Goal: Task Accomplishment & Management: Use online tool/utility

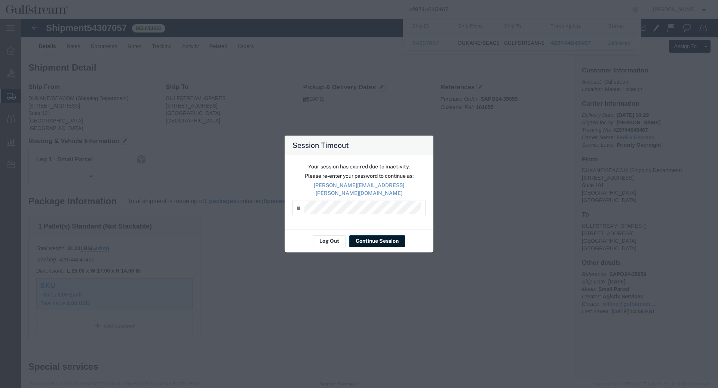
click at [377, 239] on button "Continue Session" at bounding box center [377, 241] width 56 height 12
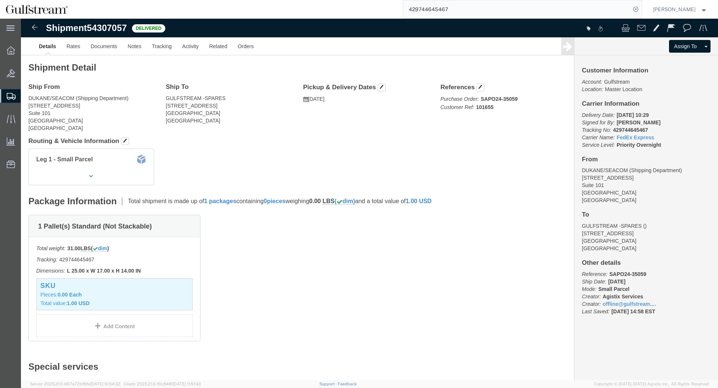
click at [449, 10] on input "429744645467" at bounding box center [516, 9] width 227 height 18
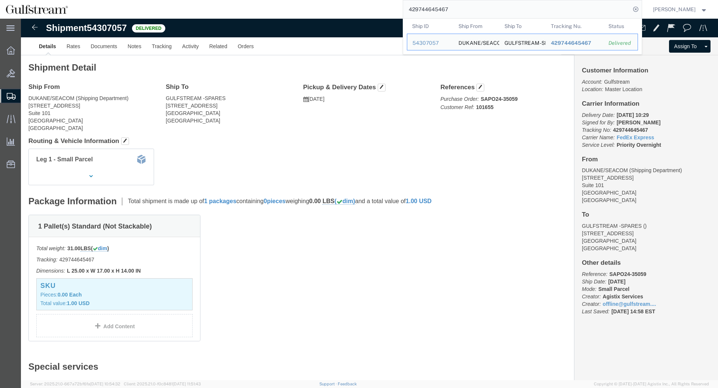
click at [449, 10] on input "429744645467" at bounding box center [516, 9] width 227 height 18
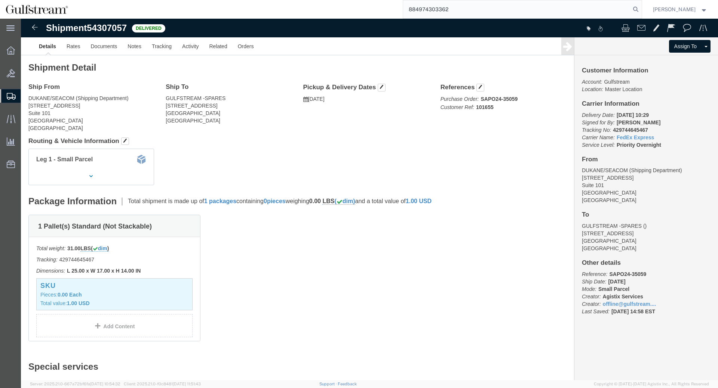
type input "884974303362"
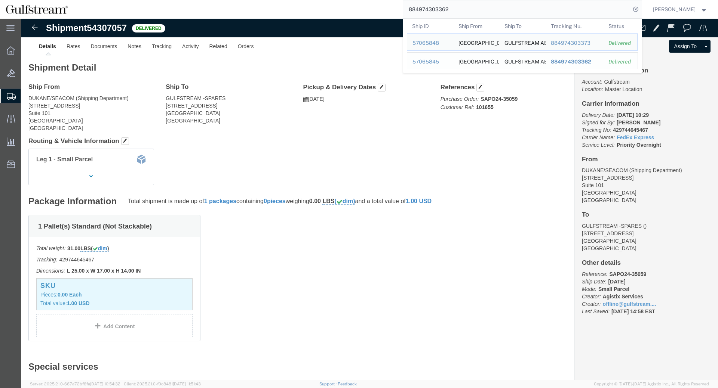
click at [581, 62] on span "884974303362" at bounding box center [570, 62] width 40 height 6
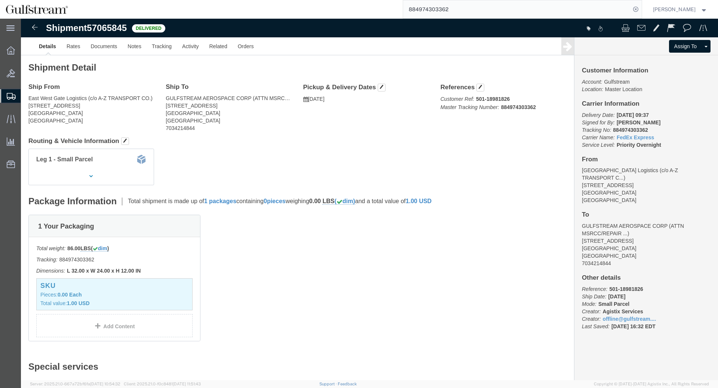
click b "884974303362"
copy b "884974303362"
drag, startPoint x: 258, startPoint y: 81, endPoint x: 283, endPoint y: 84, distance: 25.2
click address "GULFSTREAM AEROSPACE CORP (ATTN MSRCC/REPAIR CONTROL) 555 Northport Parkway POR…"
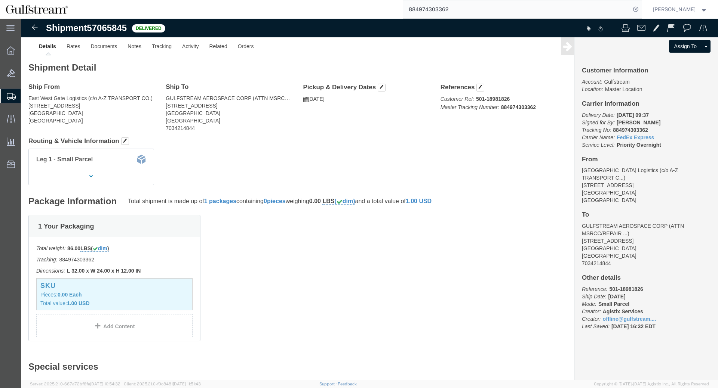
click div "Shipment Detail Ship From East West Gate Logistics (c/o A-Z TRANSPORT CO.) 125 …"
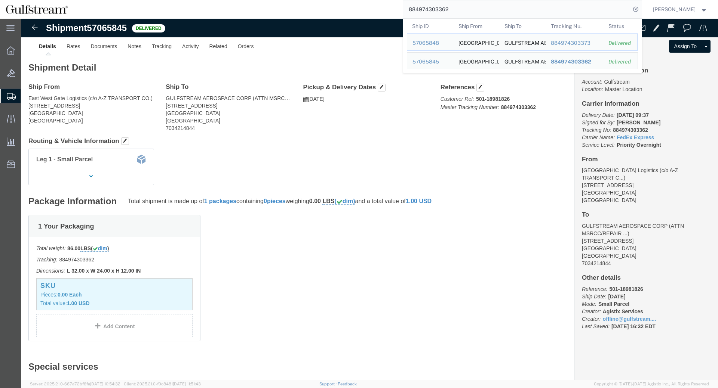
click at [483, 11] on input "884974303362" at bounding box center [516, 9] width 227 height 18
click div "Leg 1 - Small Parcel"
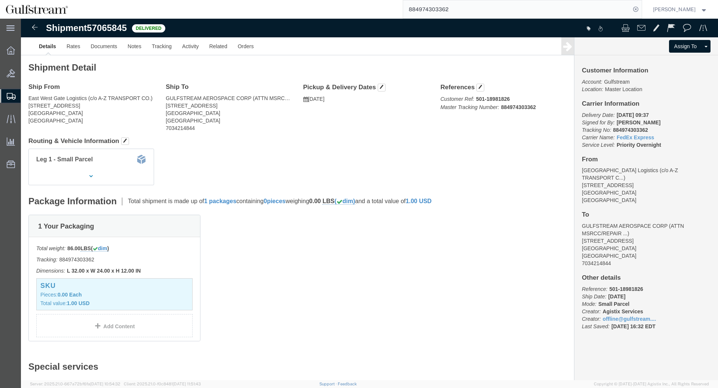
drag, startPoint x: 502, startPoint y: 1, endPoint x: 521, endPoint y: 12, distance: 21.6
click div "Shipment 57065845 Delivered Details Rates Documents Notes Tracking Activity Rel…"
click at [521, 12] on input "884974303362" at bounding box center [516, 9] width 227 height 18
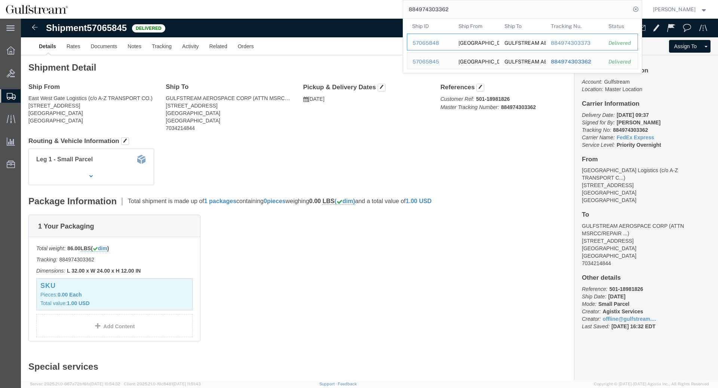
click at [584, 40] on div "884974303373" at bounding box center [573, 43] width 47 height 8
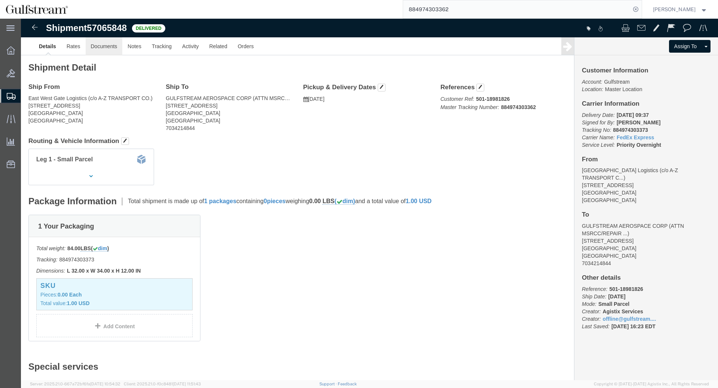
click link "Documents"
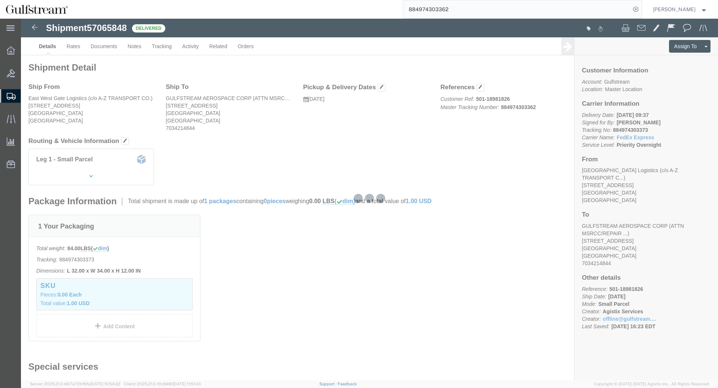
click div
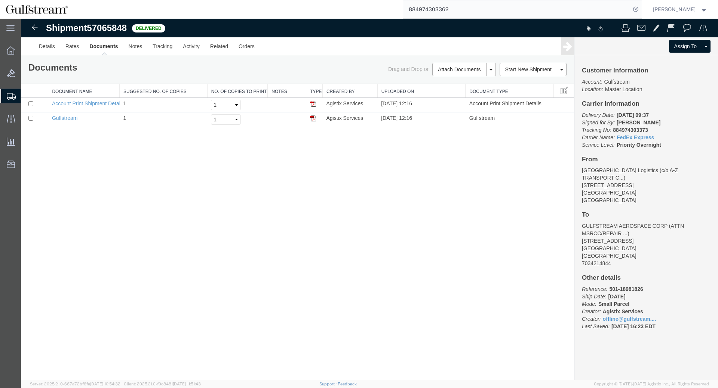
click at [636, 123] on b "A.Estrada" at bounding box center [638, 123] width 44 height 6
copy b "Estrada"
click at [0, 0] on span "Shipment Manager" at bounding box center [0, 0] width 0 height 0
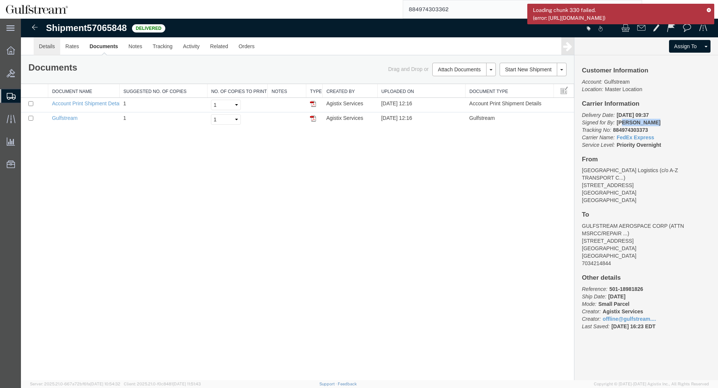
click at [52, 41] on link "Details" at bounding box center [47, 46] width 27 height 18
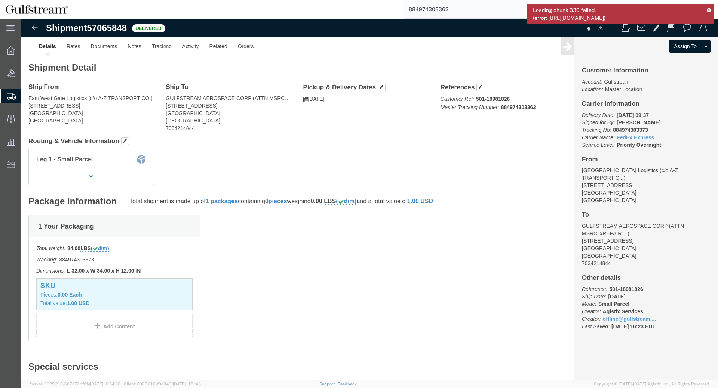
click h2 "Shipment Detail"
click link "Tracking"
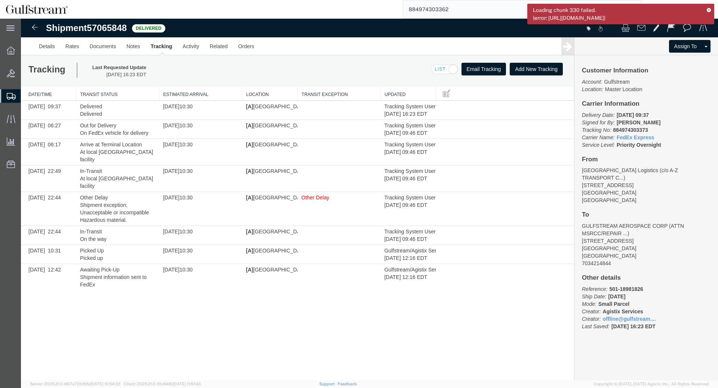
drag, startPoint x: 284, startPoint y: 351, endPoint x: 268, endPoint y: 331, distance: 26.1
click at [284, 352] on div "Shipment 57065848 8 of 8 Delivered Details Rates Documents Notes Tracking Activ…" at bounding box center [369, 200] width 697 height 362
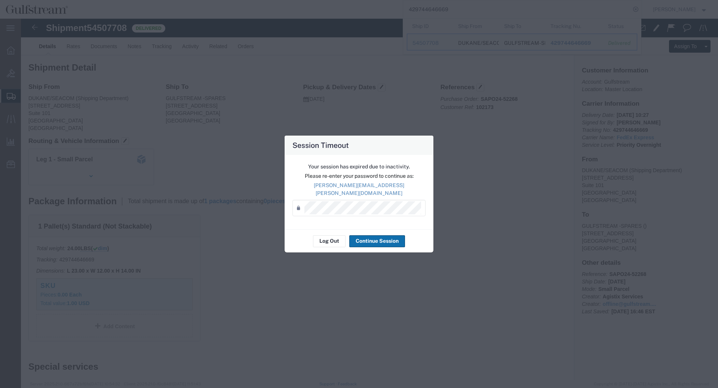
click at [380, 235] on button "Continue Session" at bounding box center [377, 241] width 56 height 12
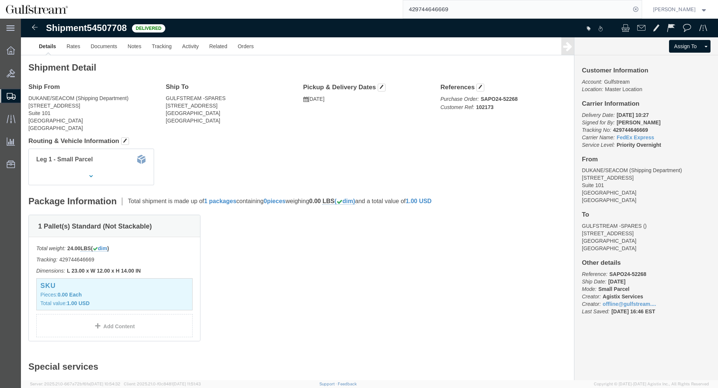
click at [447, 8] on input "429744646669" at bounding box center [516, 9] width 227 height 18
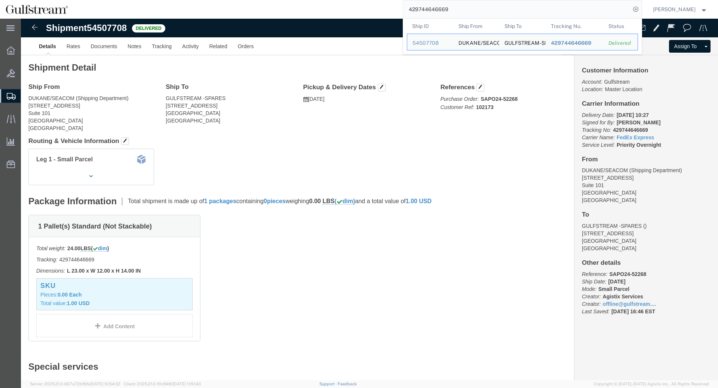
paste input "808422226"
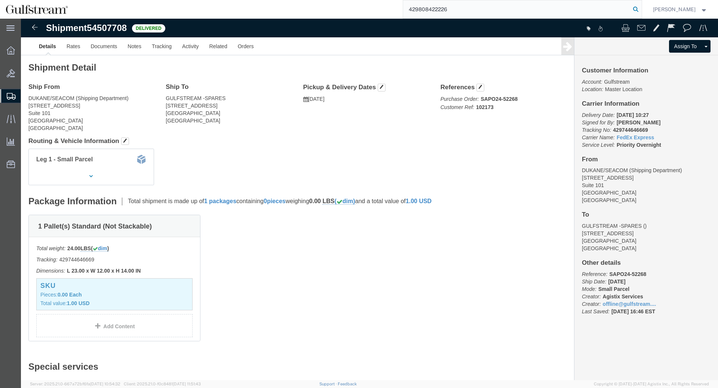
click at [641, 9] on icon at bounding box center [635, 9] width 10 height 10
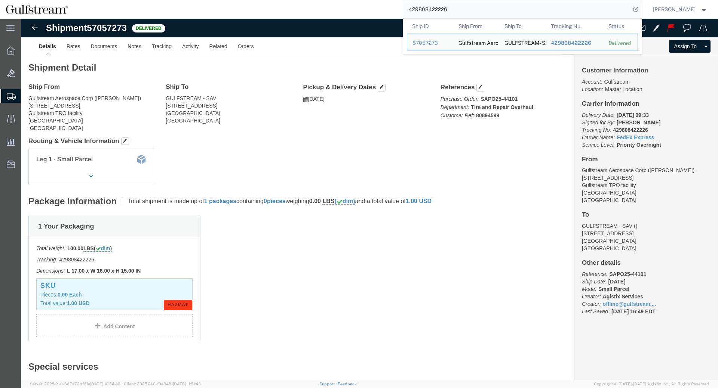
click at [438, 12] on input "429808422226" at bounding box center [516, 9] width 227 height 18
click at [436, 10] on input "429808422226" at bounding box center [516, 9] width 227 height 18
click at [436, 11] on input "429808422226" at bounding box center [516, 9] width 227 height 18
paste input "885005131645"
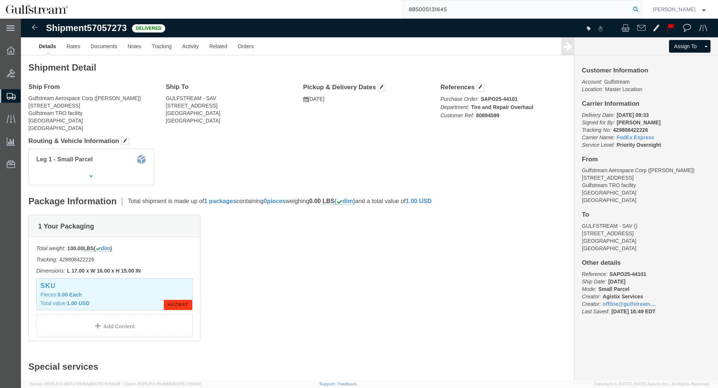
click at [641, 9] on icon at bounding box center [635, 9] width 10 height 10
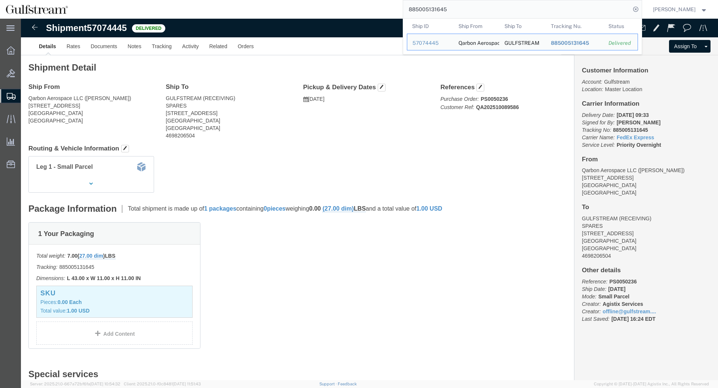
click at [442, 12] on input "885005131645" at bounding box center [516, 9] width 227 height 18
paste input "426048109039"
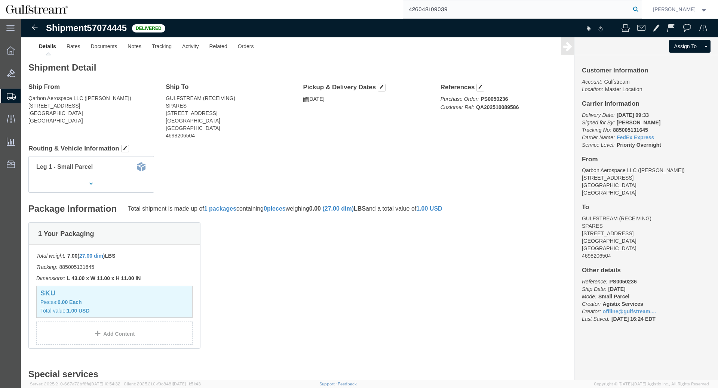
click at [641, 6] on icon at bounding box center [635, 9] width 10 height 10
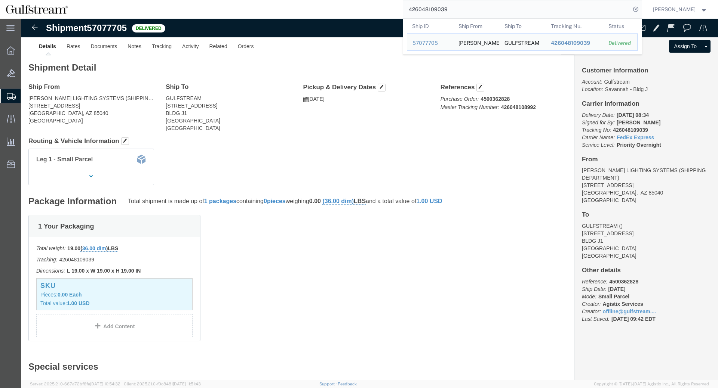
click at [443, 6] on input "426048109039" at bounding box center [516, 9] width 227 height 18
paste input "74408786536"
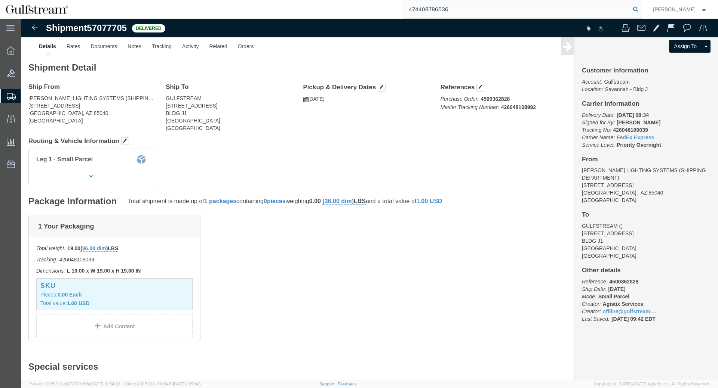
click at [641, 10] on icon at bounding box center [635, 9] width 10 height 10
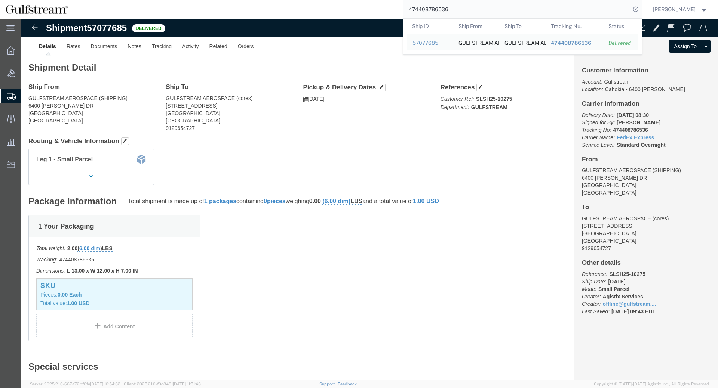
click div "Shipment Detail Ship From GULFSTREAM AEROSPACE (SHIPPING) 6400 CURTISS STEINBER…"
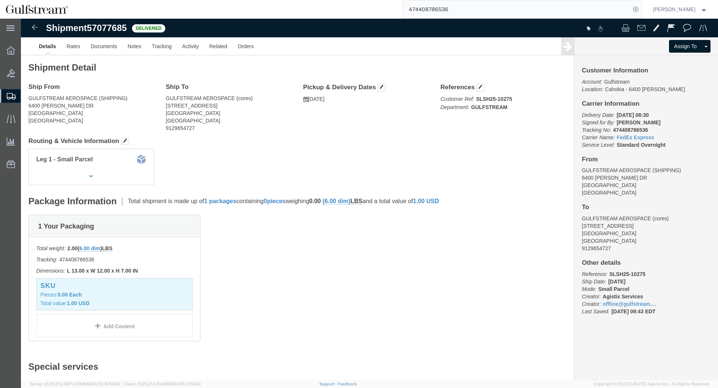
click at [427, 7] on input "474408786536" at bounding box center [516, 9] width 227 height 18
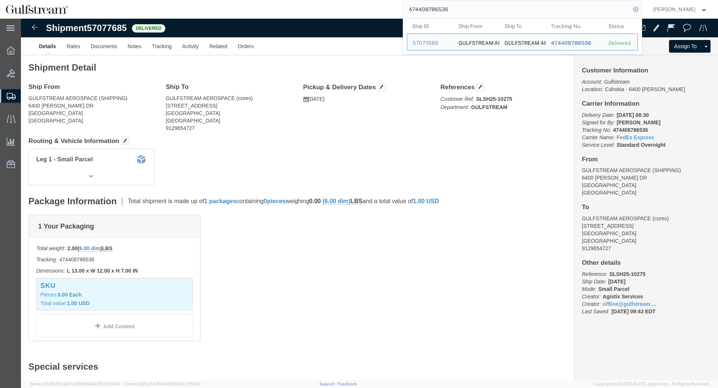
click at [427, 7] on input "474408786536" at bounding box center [516, 9] width 227 height 18
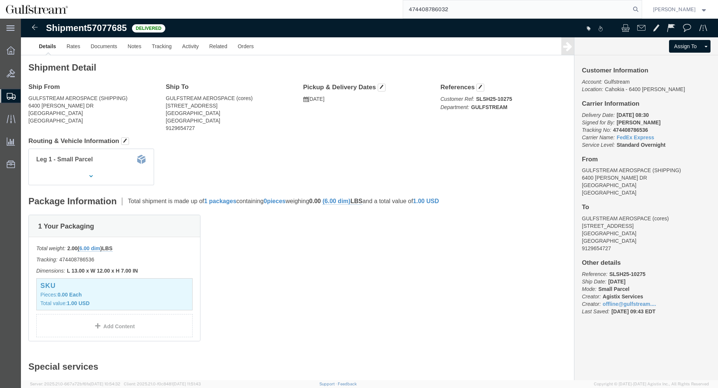
click at [638, 5] on form "474408786032" at bounding box center [522, 9] width 239 height 19
click at [641, 6] on icon at bounding box center [635, 9] width 10 height 10
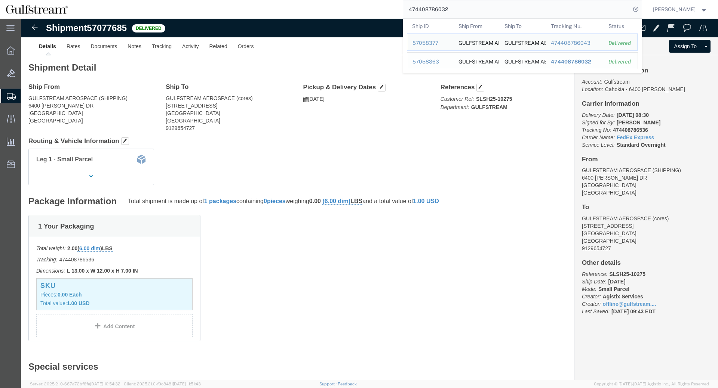
click at [575, 62] on span "474408786032" at bounding box center [570, 62] width 40 height 6
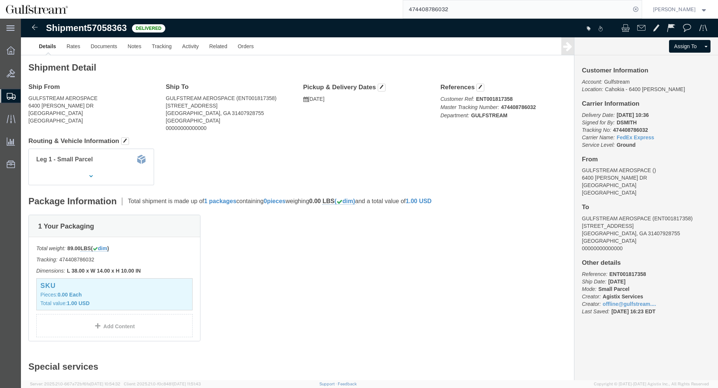
click at [437, 14] on input "474408786032" at bounding box center [516, 9] width 227 height 18
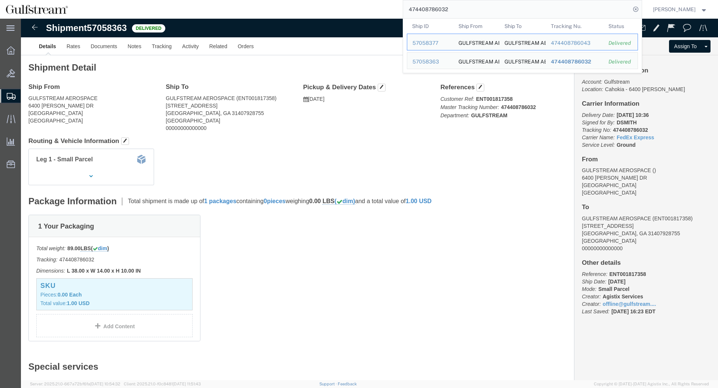
paste input "885010901345"
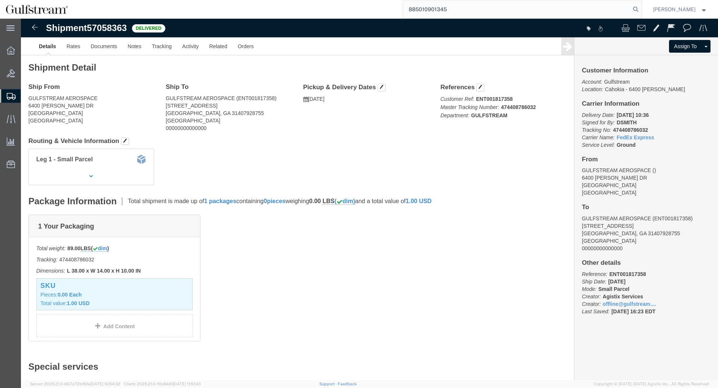
click at [630, 9] on input "885010901345" at bounding box center [516, 9] width 227 height 18
click at [639, 8] on icon at bounding box center [635, 9] width 10 height 10
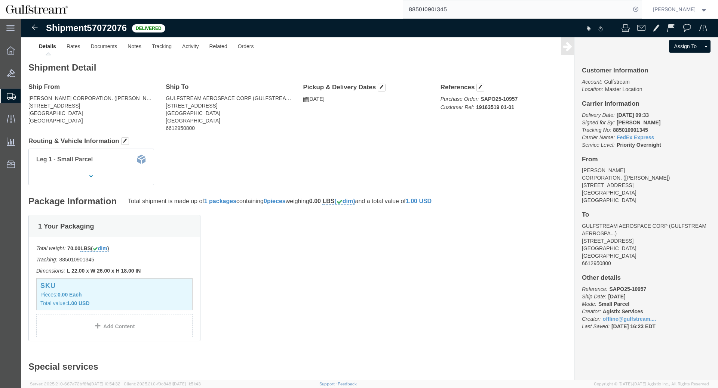
click at [428, 5] on input "885010901345" at bounding box center [516, 9] width 227 height 18
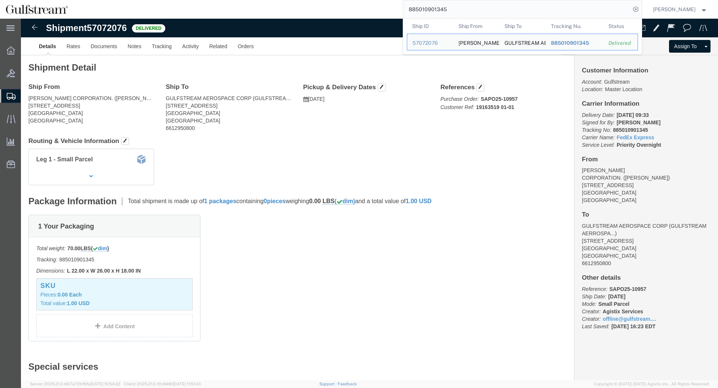
click at [428, 5] on input "885010901345" at bounding box center [516, 9] width 227 height 18
paste input "07065827"
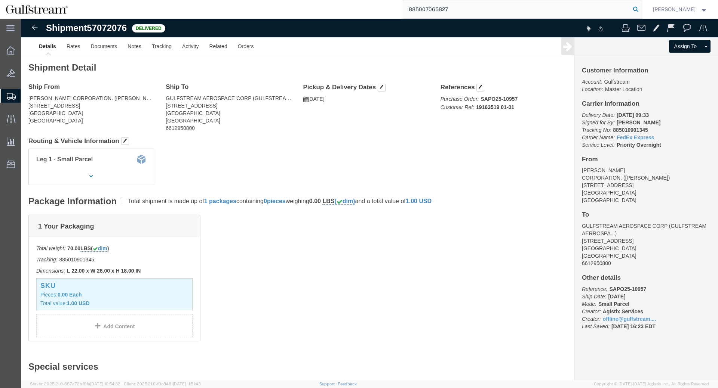
type input "885007065827"
click at [641, 7] on icon at bounding box center [635, 9] width 10 height 10
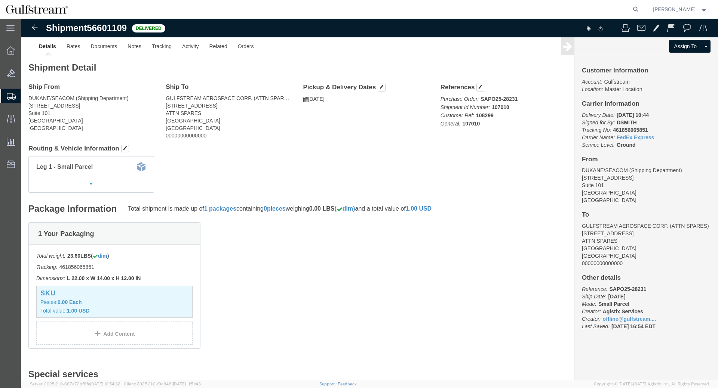
click at [0, 0] on span "Shipment Manager" at bounding box center [0, 0] width 0 height 0
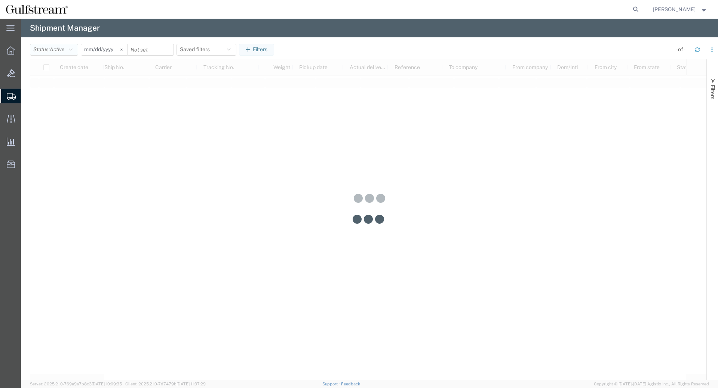
drag, startPoint x: 68, startPoint y: 50, endPoint x: 67, endPoint y: 56, distance: 5.4
click at [68, 50] on button "Status: Active" at bounding box center [54, 50] width 48 height 12
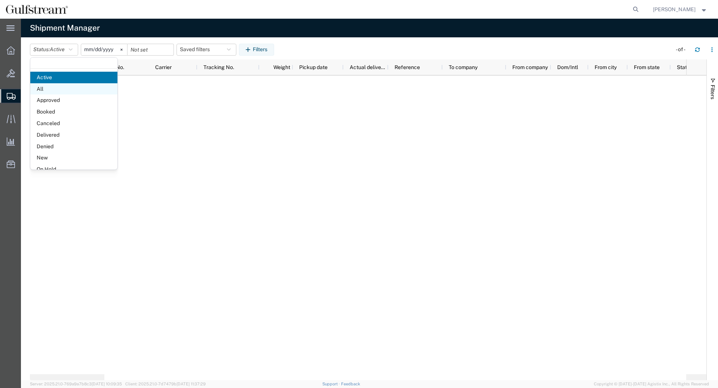
click at [62, 85] on span "All" at bounding box center [73, 89] width 87 height 12
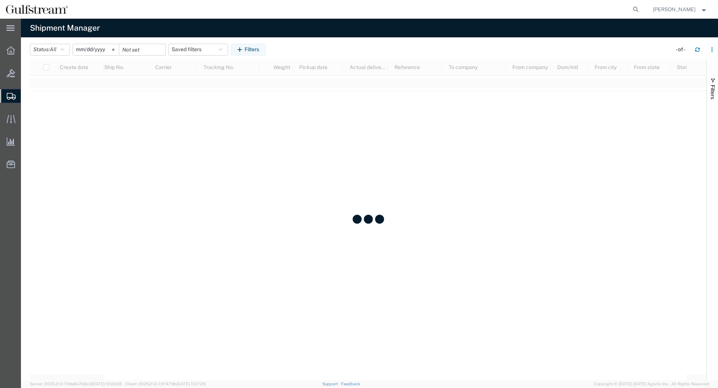
click at [83, 48] on input "[DATE]" at bounding box center [96, 49] width 46 height 11
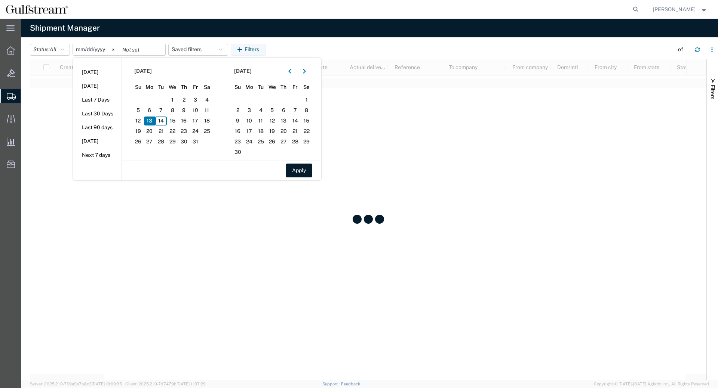
type input "[DATE]"
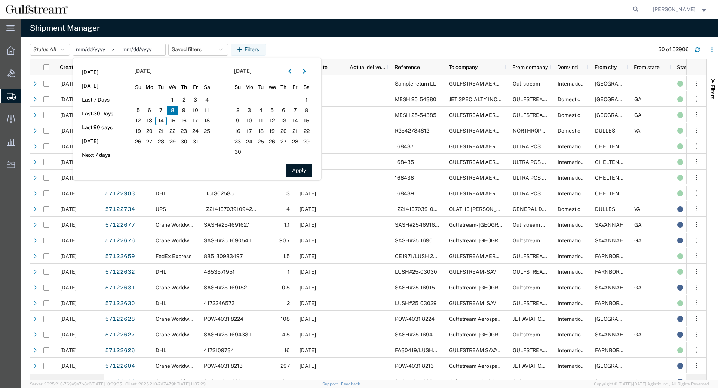
click at [133, 50] on input "date" at bounding box center [142, 49] width 46 height 11
type input "[DATE]"
drag, startPoint x: 95, startPoint y: 50, endPoint x: 86, endPoint y: 54, distance: 9.9
click at [94, 50] on input "[DATE]" at bounding box center [96, 49] width 46 height 11
click at [294, 166] on button "Apply" at bounding box center [299, 171] width 27 height 14
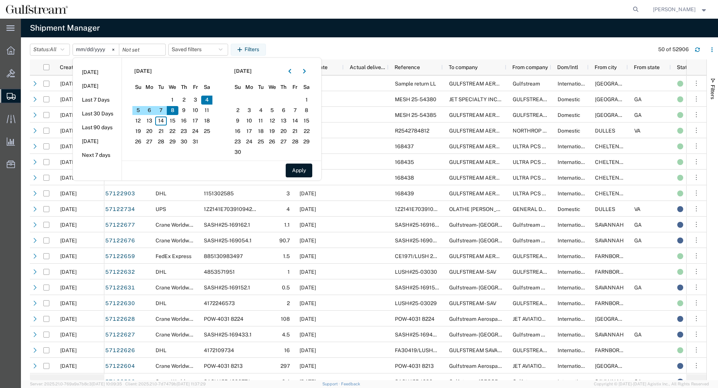
type input "[DATE]"
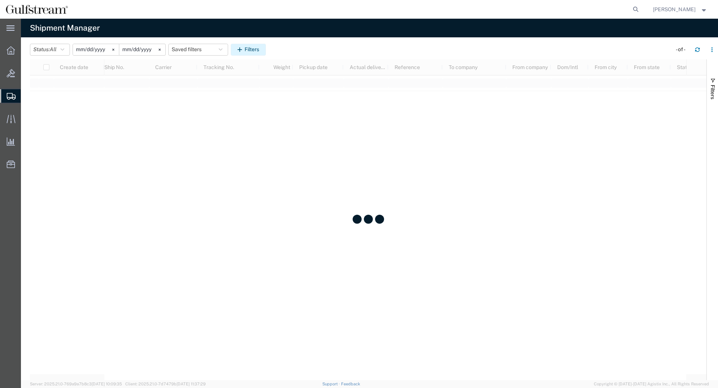
click at [256, 51] on button "Filters" at bounding box center [248, 50] width 35 height 12
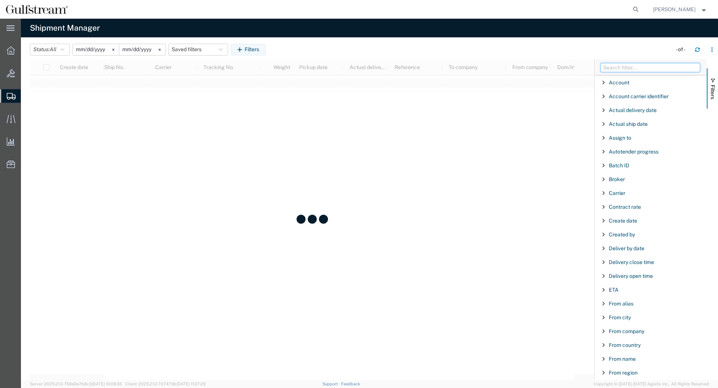
click at [659, 68] on input "Filter Columns Input" at bounding box center [649, 67] width 99 height 9
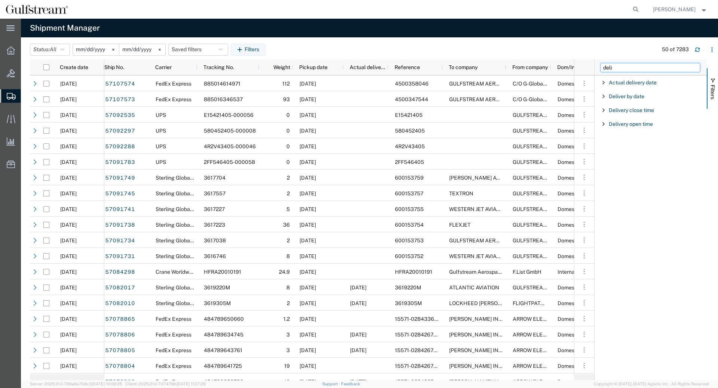
type input "deli"
click at [602, 81] on span "Filter List 4 Filters" at bounding box center [603, 83] width 6 height 6
click at [620, 102] on div "equal" at bounding box center [651, 102] width 86 height 6
click at [625, 111] on input "Filter List 4 Filters" at bounding box center [653, 115] width 98 height 10
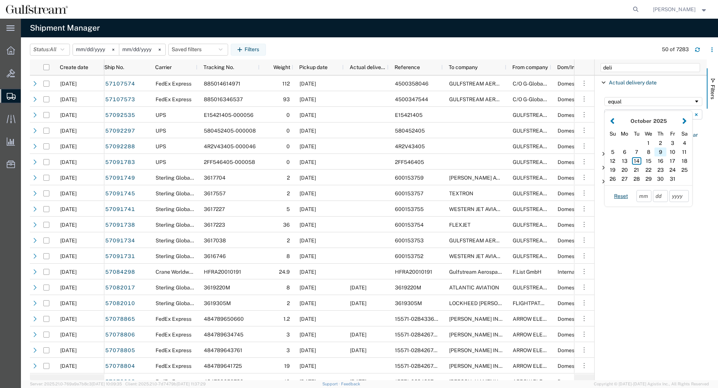
click at [662, 150] on div "9" at bounding box center [660, 152] width 12 height 9
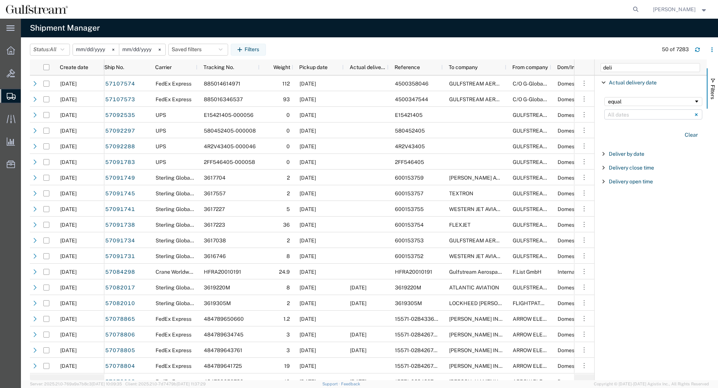
type input "[DATE]"
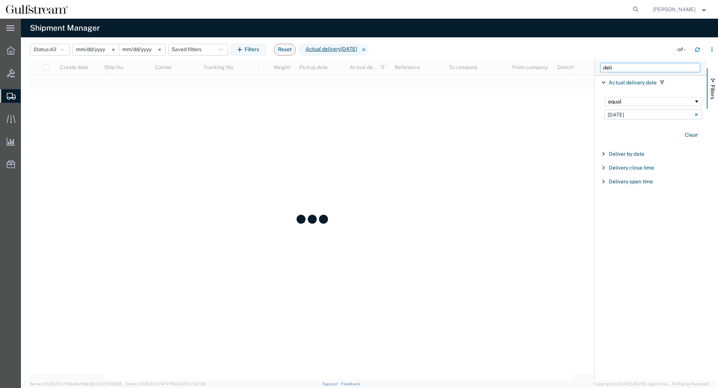
click at [632, 71] on input "deli" at bounding box center [649, 67] width 99 height 9
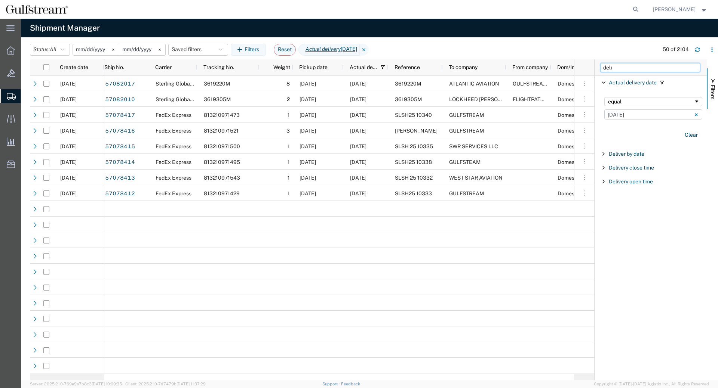
click at [600, 72] on input "deli" at bounding box center [649, 67] width 99 height 9
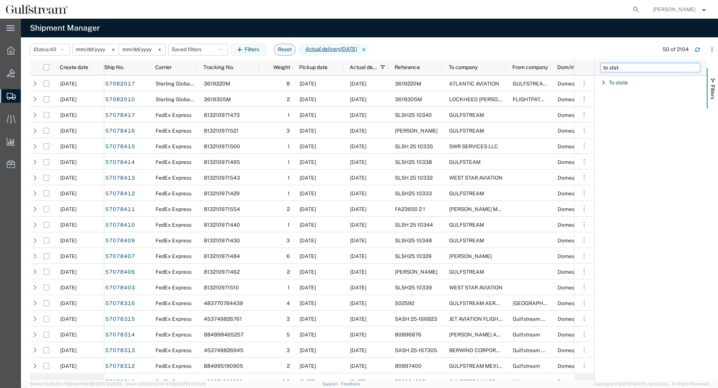
type input "to stat"
click at [604, 81] on span "Filter List 1 Filters" at bounding box center [603, 83] width 6 height 6
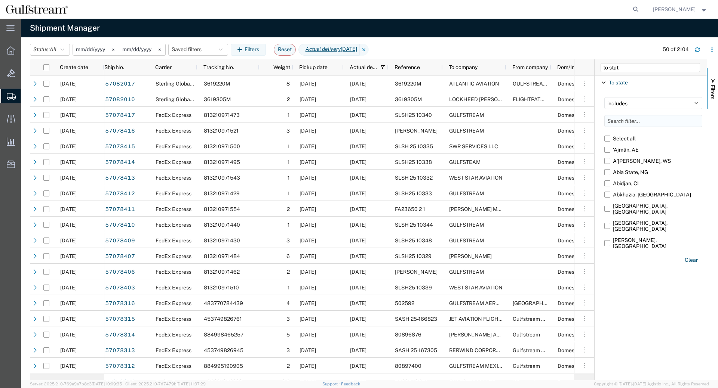
click at [666, 117] on input "Filter List 1 Filters" at bounding box center [653, 121] width 98 height 12
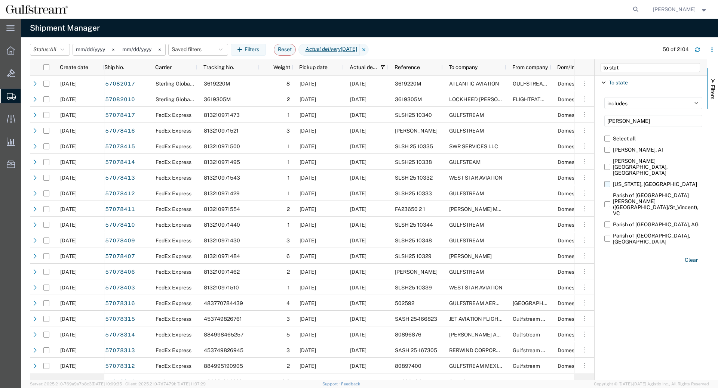
type input "[PERSON_NAME]"
click at [606, 179] on label "[US_STATE], [GEOGRAPHIC_DATA]" at bounding box center [653, 184] width 98 height 11
click at [0, 0] on input "[US_STATE], [GEOGRAPHIC_DATA]" at bounding box center [0, 0] width 0 height 0
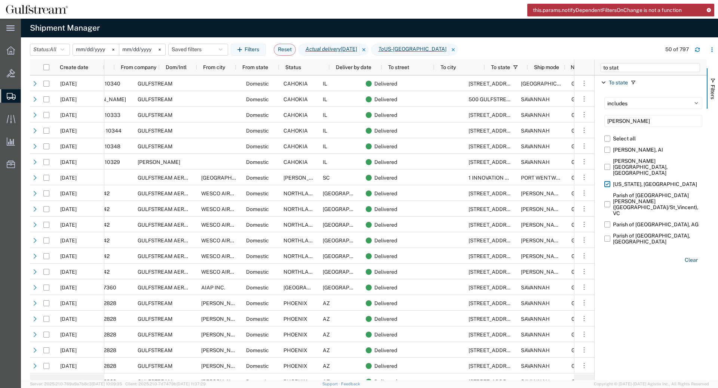
scroll to position [0, 391]
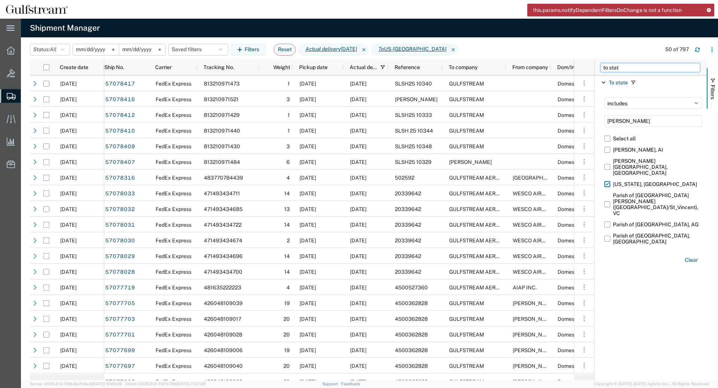
click at [628, 68] on input "to stat" at bounding box center [649, 67] width 99 height 9
drag, startPoint x: 636, startPoint y: 67, endPoint x: 281, endPoint y: 28, distance: 357.2
click at [600, 63] on input "to stat" at bounding box center [649, 67] width 99 height 9
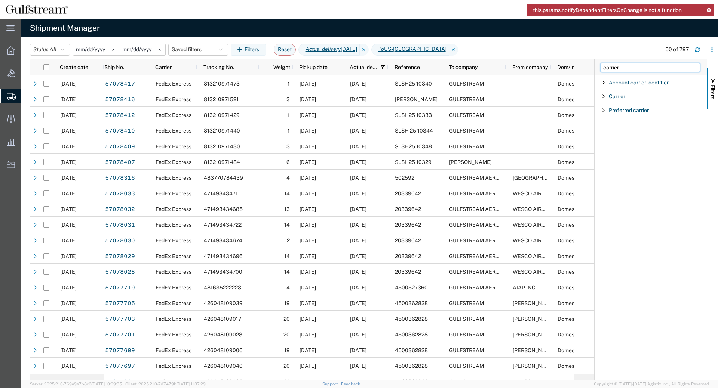
type input "carrier"
click at [605, 96] on span "Filter List 3 Filters" at bounding box center [603, 96] width 6 height 6
drag, startPoint x: 619, startPoint y: 115, endPoint x: 625, endPoint y: 121, distance: 8.2
click at [620, 115] on div "starts with" at bounding box center [651, 115] width 86 height 6
click at [631, 129] on input "Filter Value" at bounding box center [653, 127] width 98 height 9
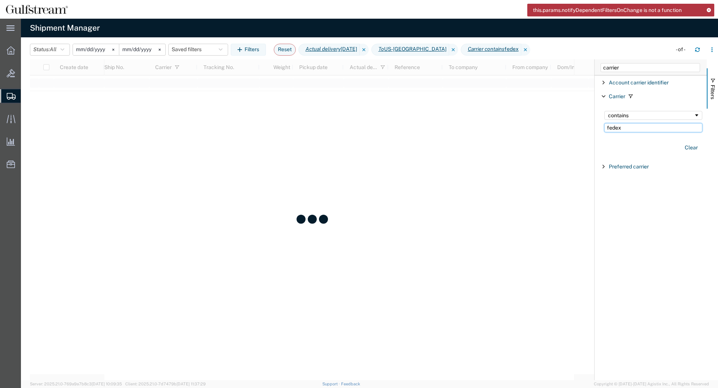
type input "fedex"
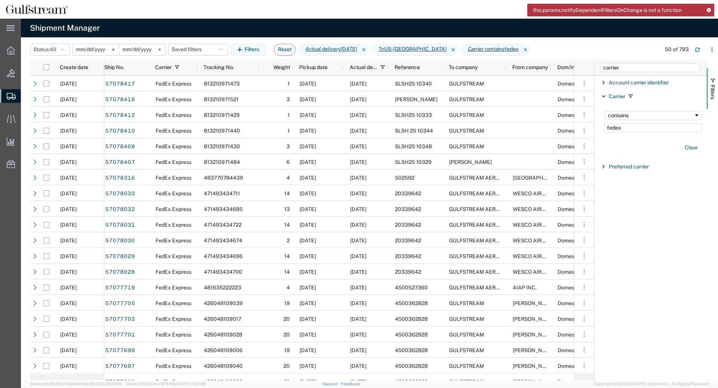
drag, startPoint x: 243, startPoint y: 380, endPoint x: 289, endPoint y: 378, distance: 46.0
click at [289, 380] on agx-app-version "Server: 2025.21.0-769a9a7b8c3 [DATE] 10:09:35 Client: 2025.21.0-7d7479b [DATE] …" at bounding box center [369, 384] width 697 height 8
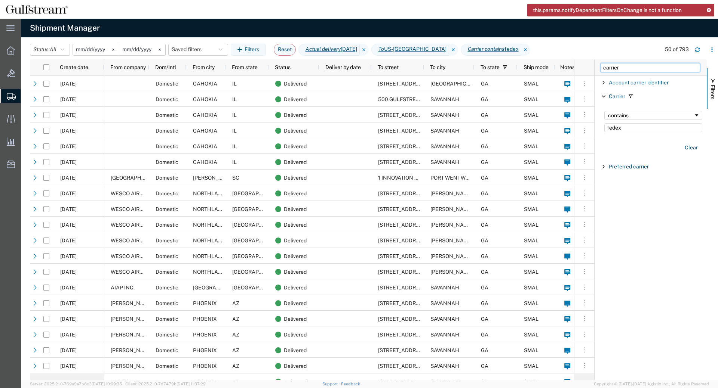
click at [651, 65] on input "carrier" at bounding box center [649, 67] width 99 height 9
drag, startPoint x: 534, startPoint y: 72, endPoint x: 426, endPoint y: 74, distance: 108.4
click at [600, 72] on input "carrier" at bounding box center [649, 67] width 99 height 9
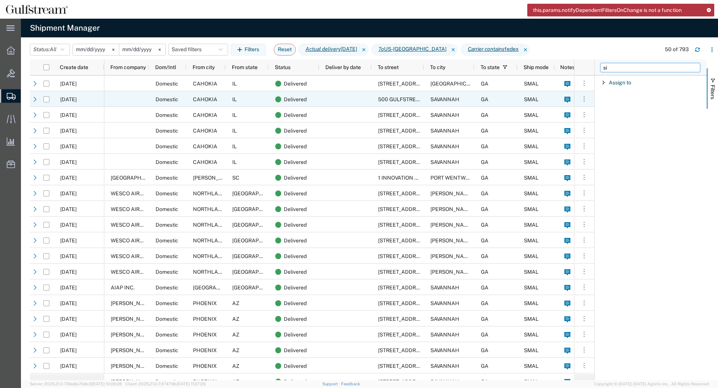
type input "s"
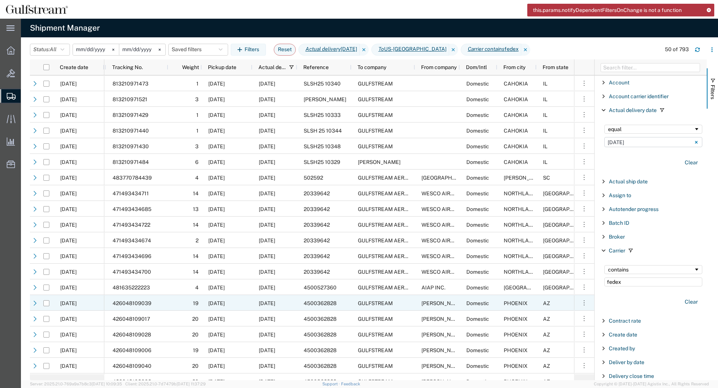
click at [147, 303] on span "426048109039" at bounding box center [131, 303] width 39 height 6
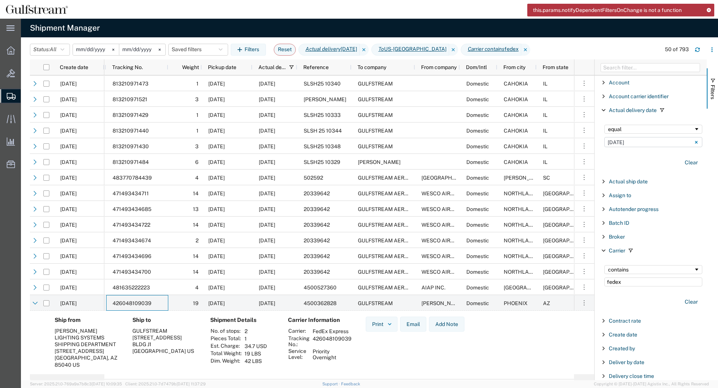
click at [329, 340] on td "426048109039" at bounding box center [332, 341] width 44 height 13
copy td "426048109039"
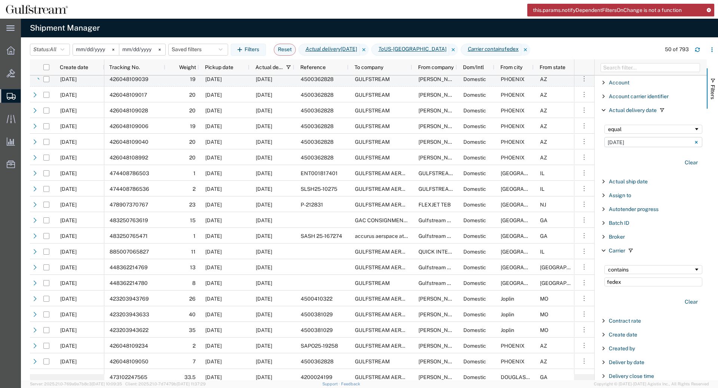
scroll to position [0, 96]
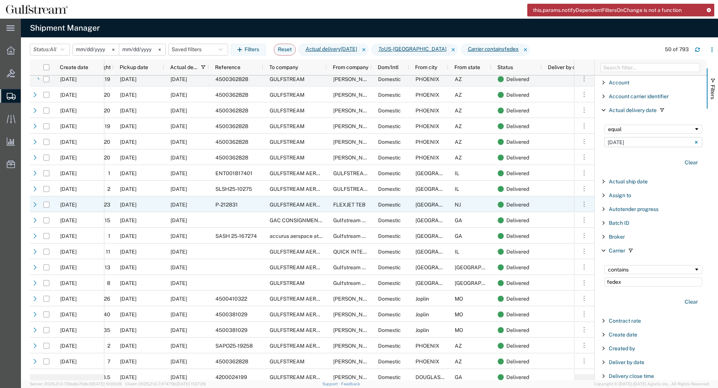
click at [305, 190] on span "GULFSTREAM AEROSPACE" at bounding box center [302, 189] width 67 height 6
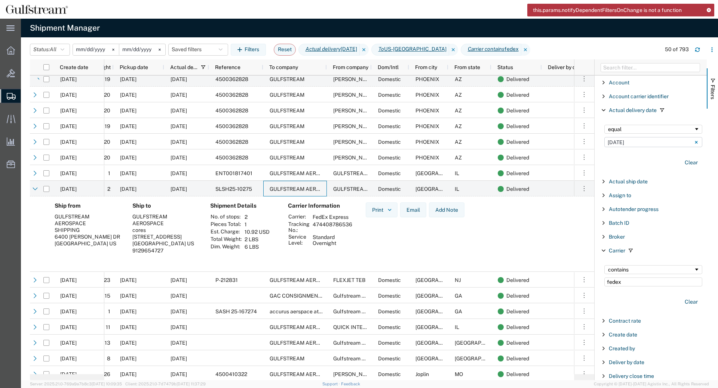
click at [348, 224] on td "474408786536" at bounding box center [332, 227] width 45 height 13
copy td "474408786536"
click at [346, 187] on span "GULFSTREAM AEROSPACE" at bounding box center [366, 189] width 67 height 6
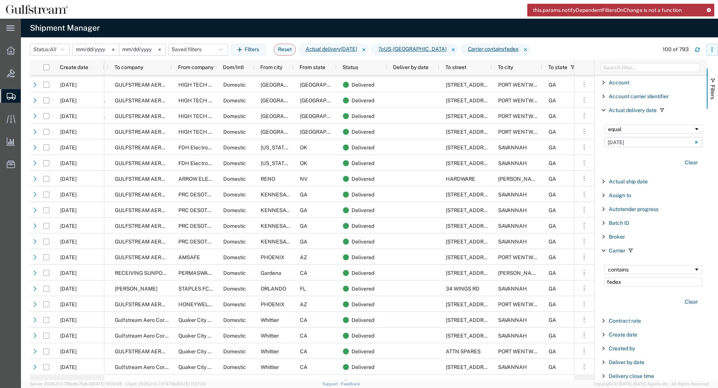
click at [709, 49] on icon "button" at bounding box center [711, 49] width 5 height 5
click at [682, 103] on agx-table-column-manager-action "Manage columns" at bounding box center [672, 99] width 41 height 15
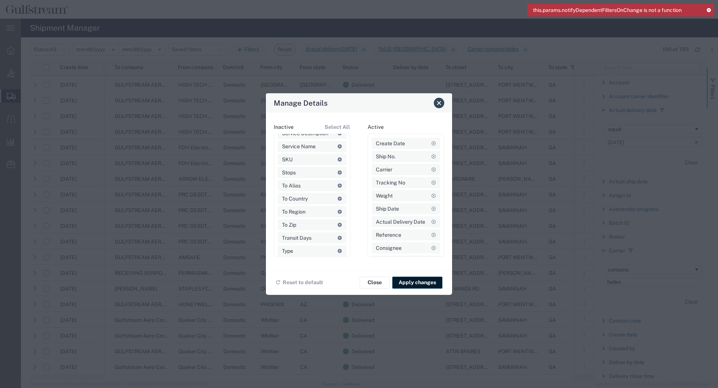
click at [440, 101] on span "Close" at bounding box center [438, 103] width 5 height 5
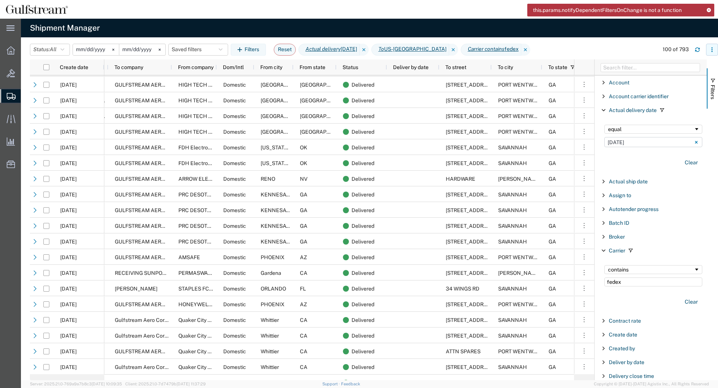
click at [711, 49] on icon "button" at bounding box center [711, 49] width 5 height 5
click at [688, 64] on div "Download" at bounding box center [672, 69] width 41 height 15
click at [583, 14] on div "this.params.notifyDependentFiltersOnChange is not a function" at bounding box center [620, 10] width 187 height 13
